Goal: Task Accomplishment & Management: Manage account settings

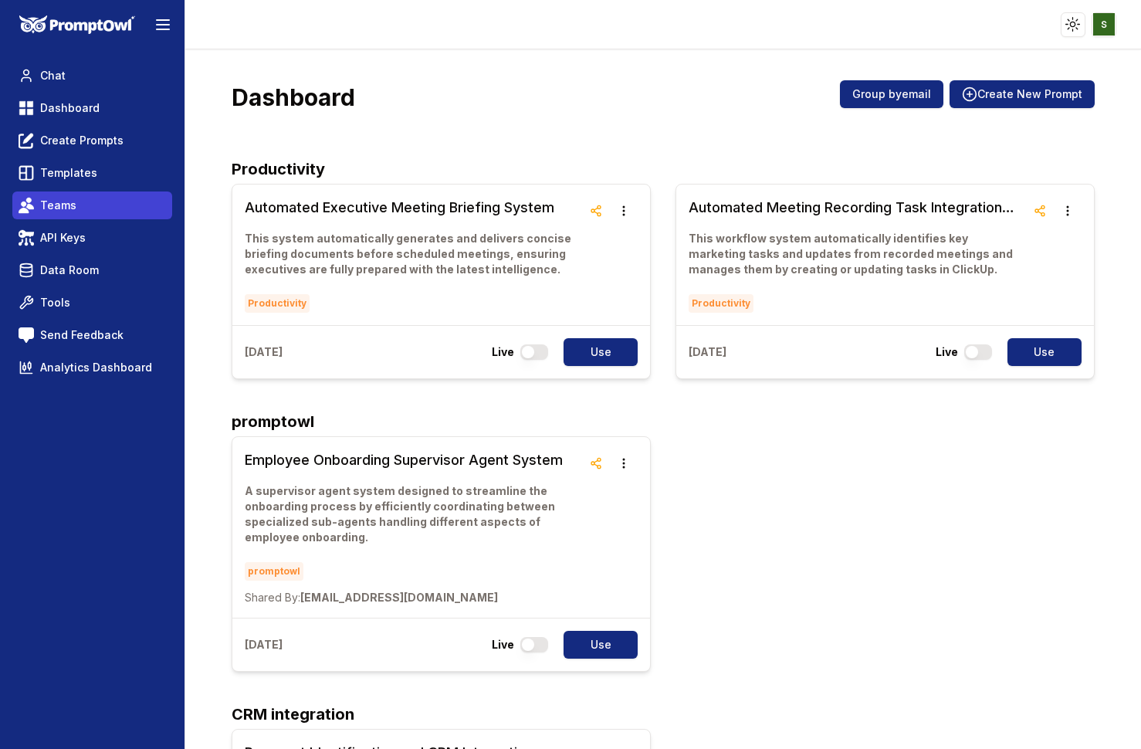
click at [52, 205] on span "Teams" at bounding box center [58, 205] width 36 height 15
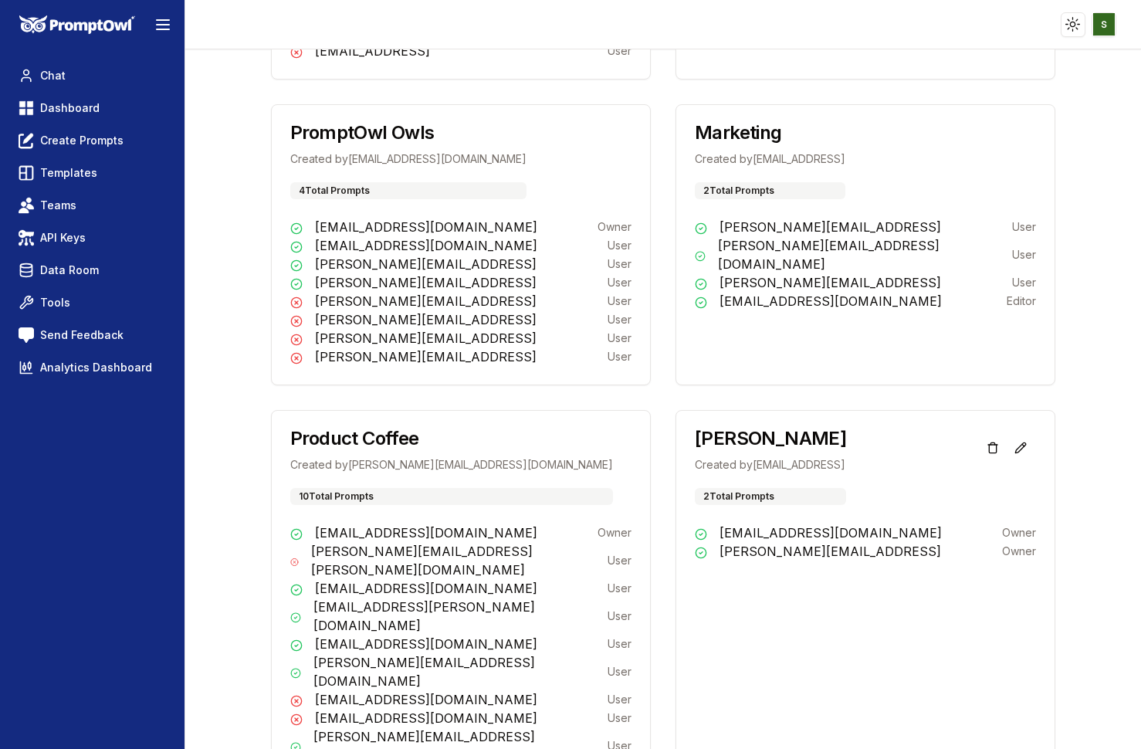
scroll to position [695, 0]
drag, startPoint x: 439, startPoint y: 206, endPoint x: 301, endPoint y: 202, distance: 138.2
click at [301, 219] on div "[EMAIL_ADDRESS][DOMAIN_NAME] Owner" at bounding box center [460, 228] width 341 height 19
copy p "[EMAIL_ADDRESS][DOMAIN_NAME]"
